Goal: Task Accomplishment & Management: Manage account settings

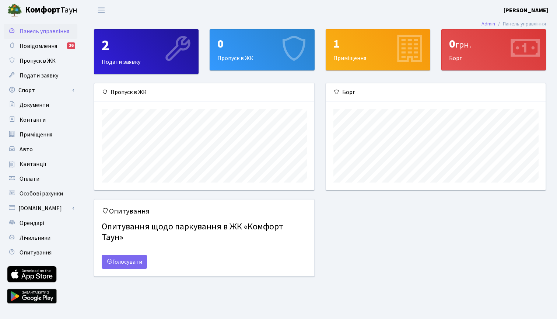
scroll to position [107, 220]
click at [44, 222] on span "Орендарі" at bounding box center [32, 223] width 25 height 8
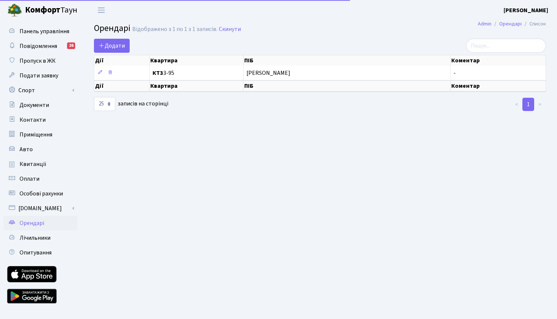
select select "25"
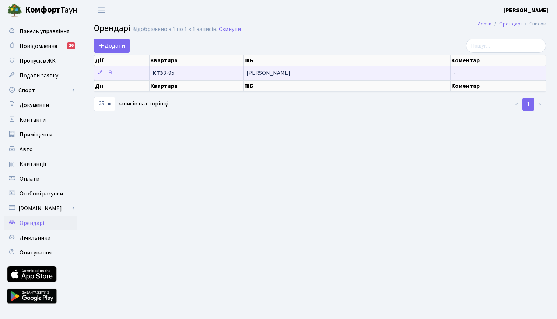
click at [383, 72] on span "Полякова Елізабет Валеріївна" at bounding box center [347, 73] width 201 height 6
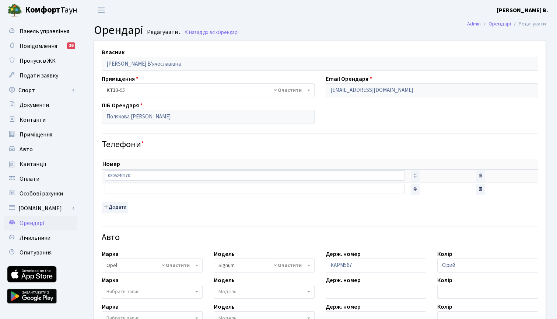
select select "1817"
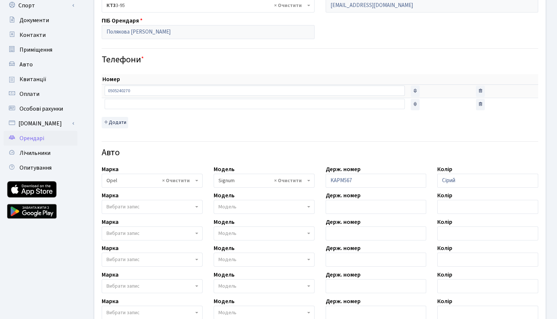
scroll to position [90, 0]
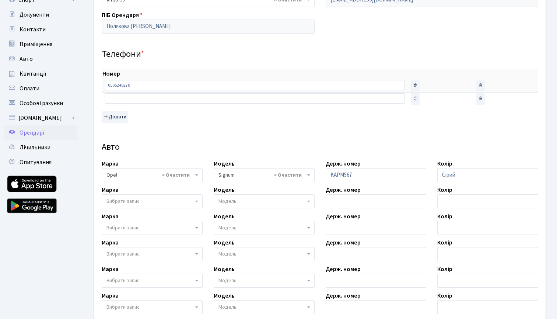
click at [134, 201] on span "Вибрати запис" at bounding box center [123, 201] width 33 height 7
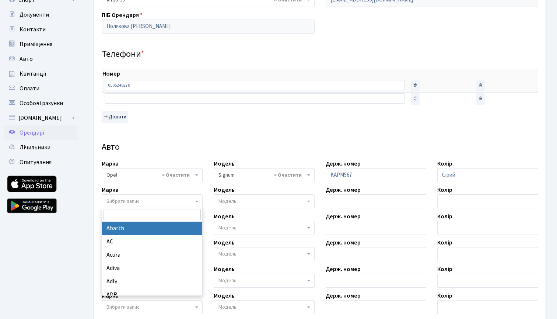
type input "І"
type input "Smar"
select select "122"
select select
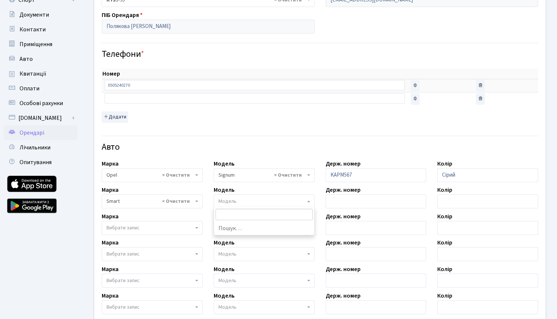
click at [239, 198] on span "Модель" at bounding box center [262, 201] width 87 height 7
type input "Ci"
select select "2149"
click at [362, 174] on input "KAPM567" at bounding box center [376, 175] width 101 height 14
click at [359, 202] on input "text" at bounding box center [376, 201] width 101 height 14
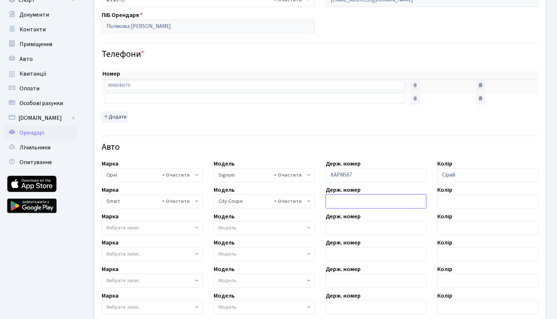
paste input "КА7289РК"
type input "КА7289РК"
click at [447, 204] on input "text" at bounding box center [487, 201] width 101 height 14
type input "C"
click at [450, 174] on input "Сірий" at bounding box center [487, 175] width 101 height 14
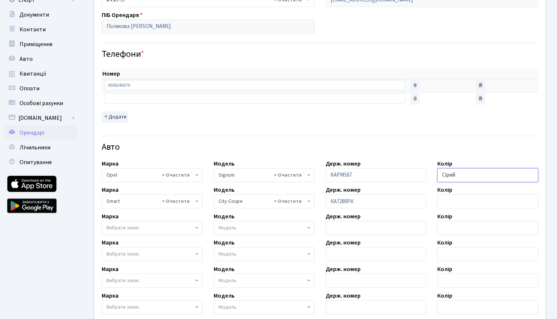
click at [450, 174] on input "Сірий" at bounding box center [487, 175] width 101 height 14
click at [447, 203] on input "text" at bounding box center [487, 201] width 101 height 14
paste input "Сірий"
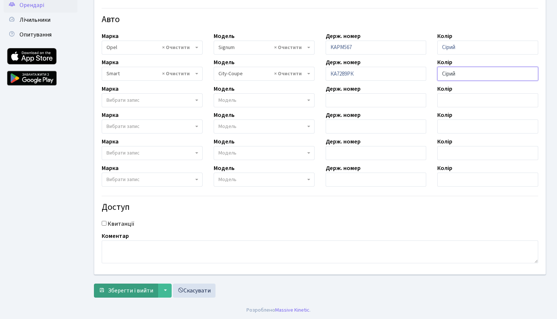
scroll to position [217, 0]
type input "Сірий"
click at [126, 289] on span "Зберегти і вийти" at bounding box center [130, 291] width 45 height 8
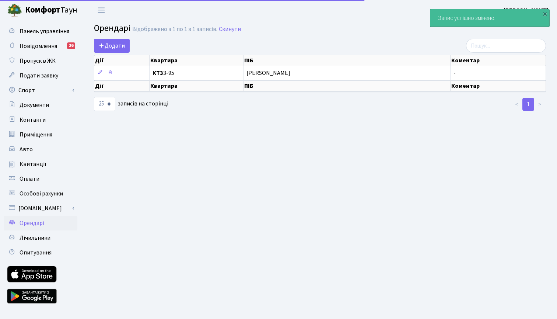
select select "25"
click at [290, 65] on th "ПІБ" at bounding box center [347, 60] width 207 height 10
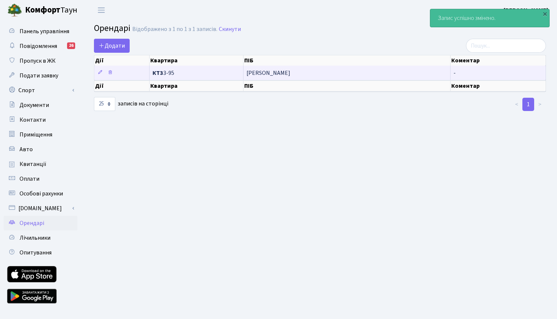
click at [290, 73] on span "Полякова [PERSON_NAME]" at bounding box center [347, 73] width 201 height 6
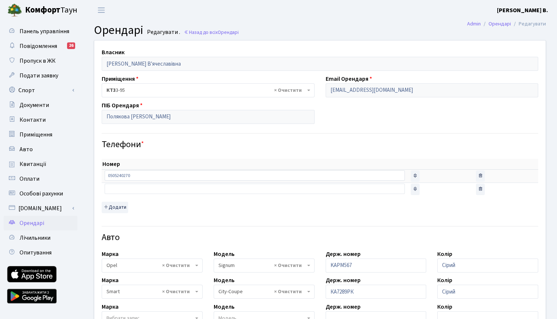
select select "1817"
select select "2149"
